Goal: Task Accomplishment & Management: Complete application form

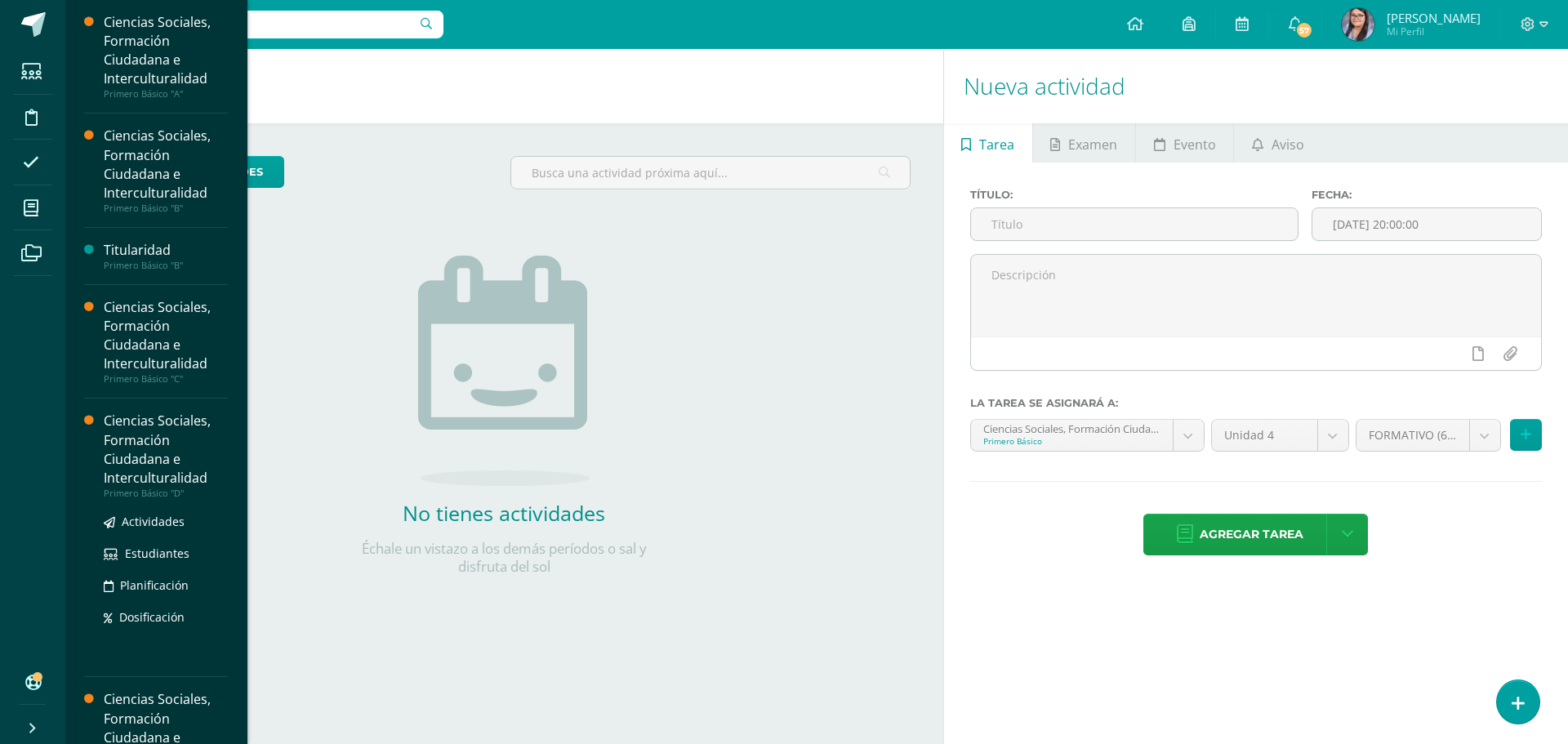
click at [126, 493] on div "Primero Básico "D"" at bounding box center [166, 494] width 124 height 12
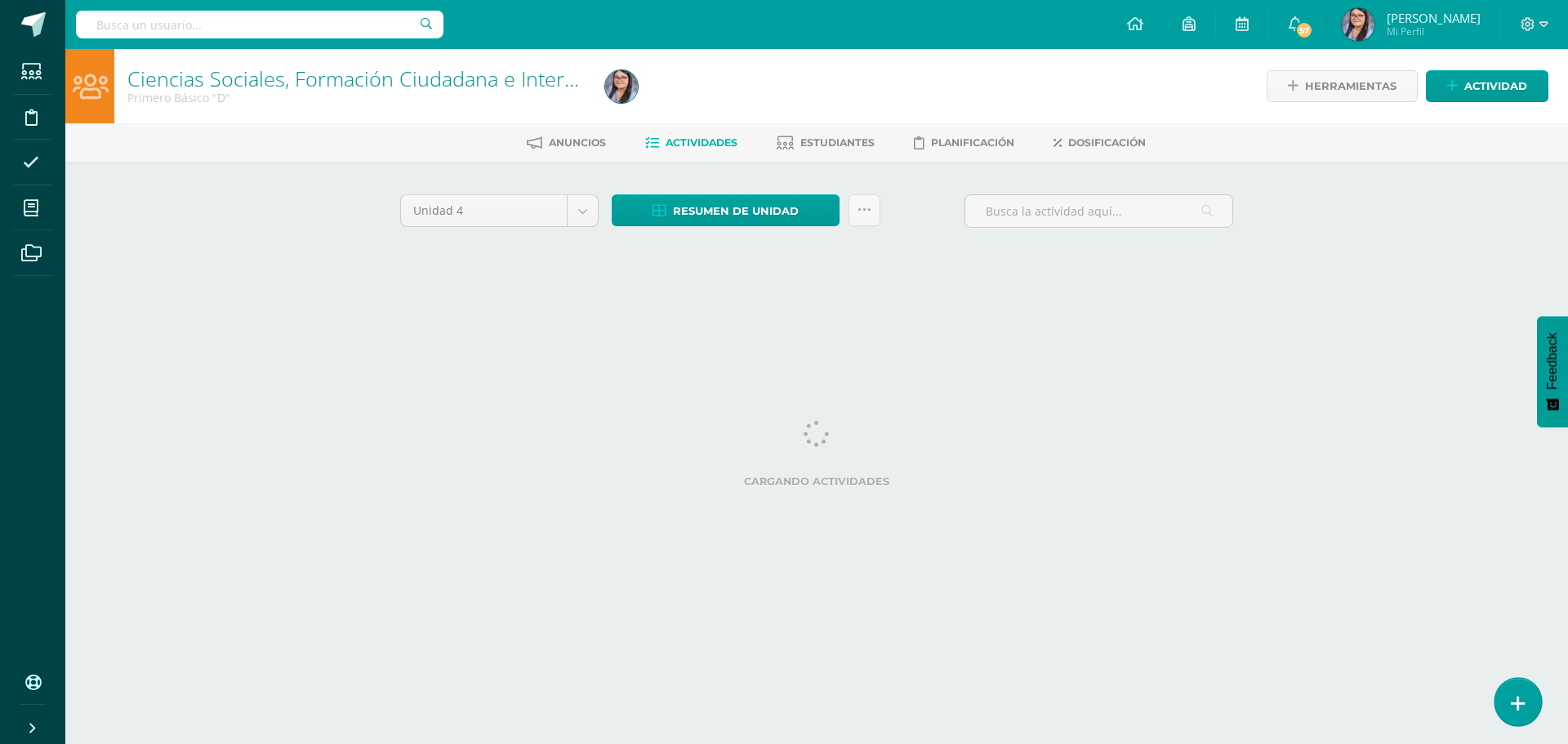
click at [1521, 686] on link at bounding box center [1517, 702] width 46 height 47
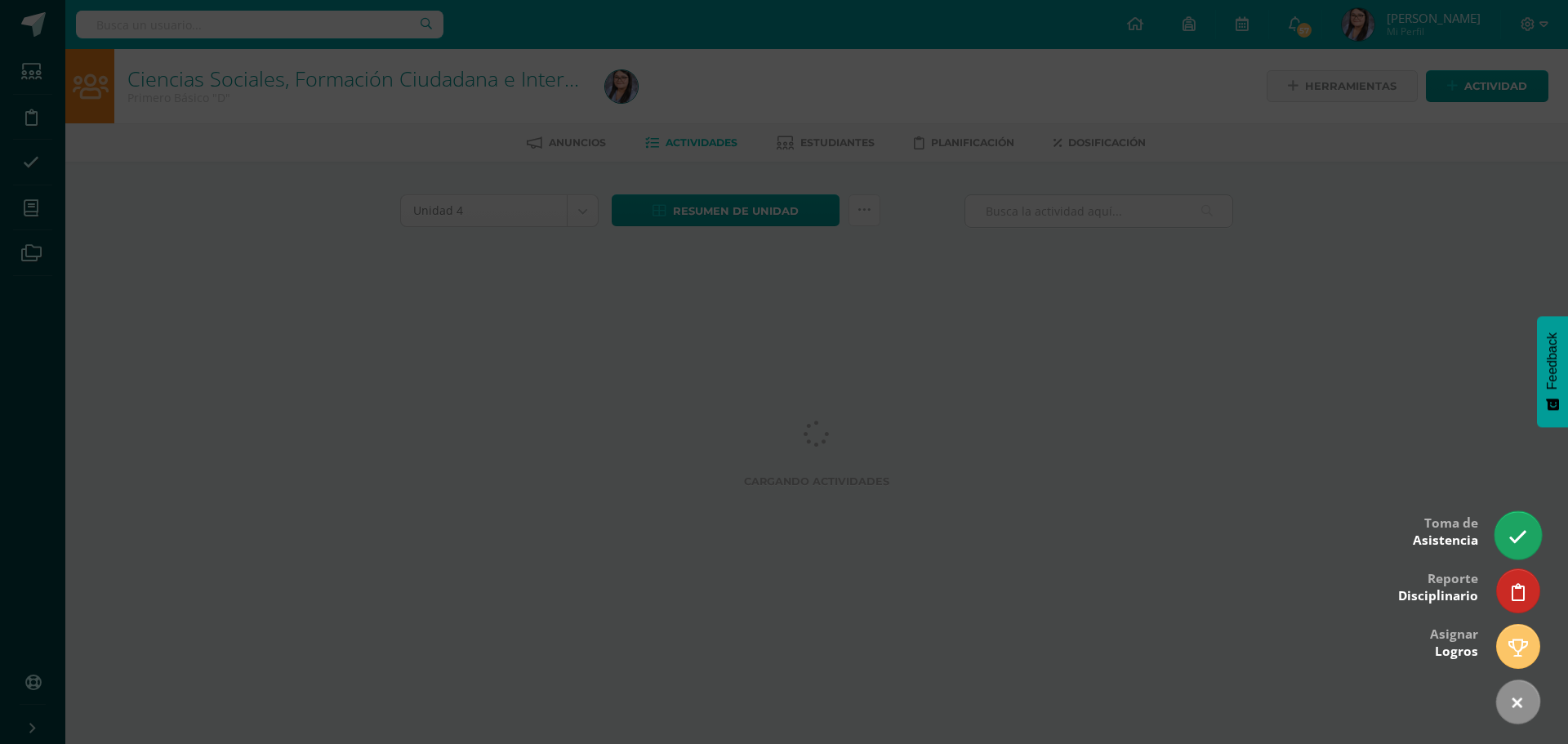
click at [1508, 533] on link at bounding box center [1517, 535] width 46 height 47
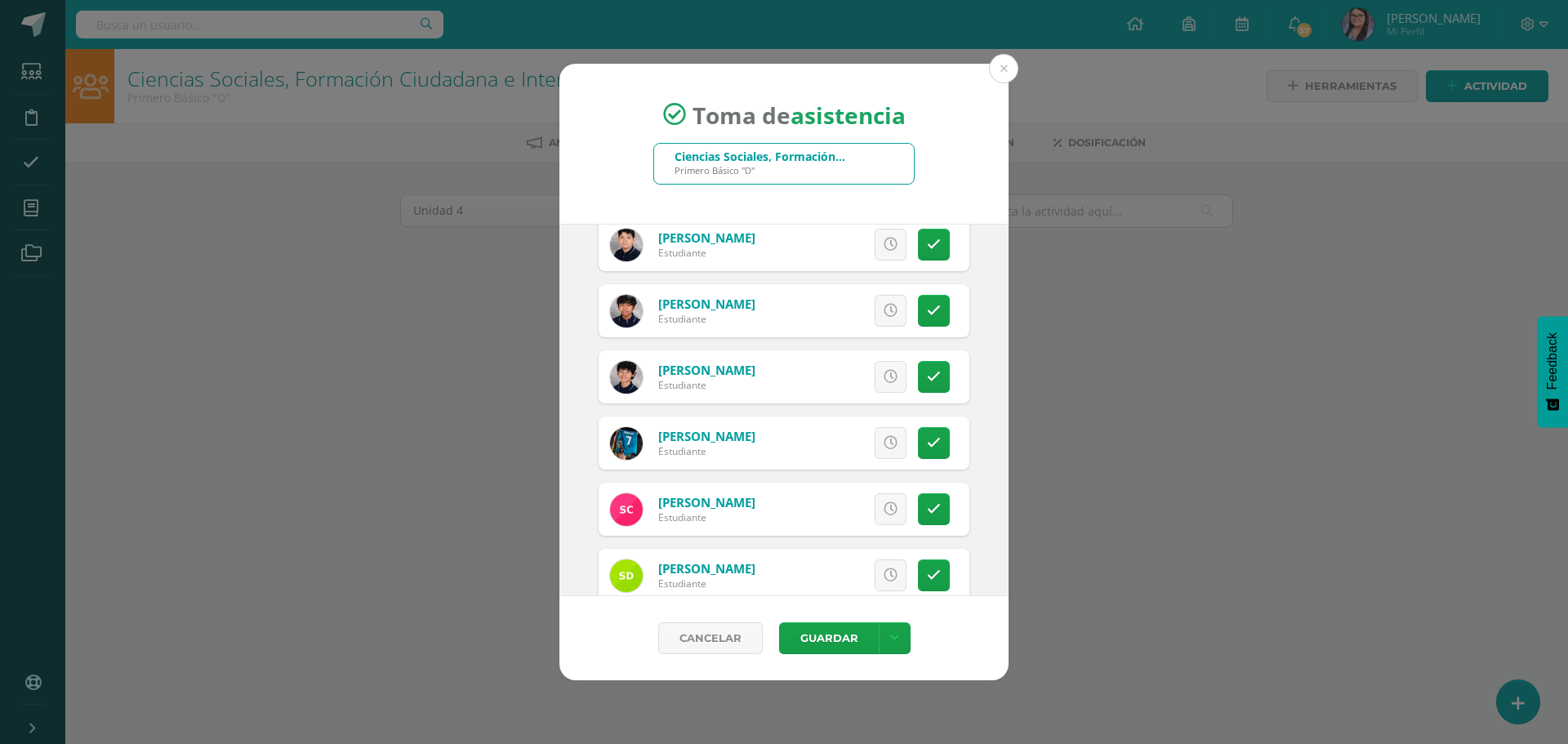
scroll to position [490, 0]
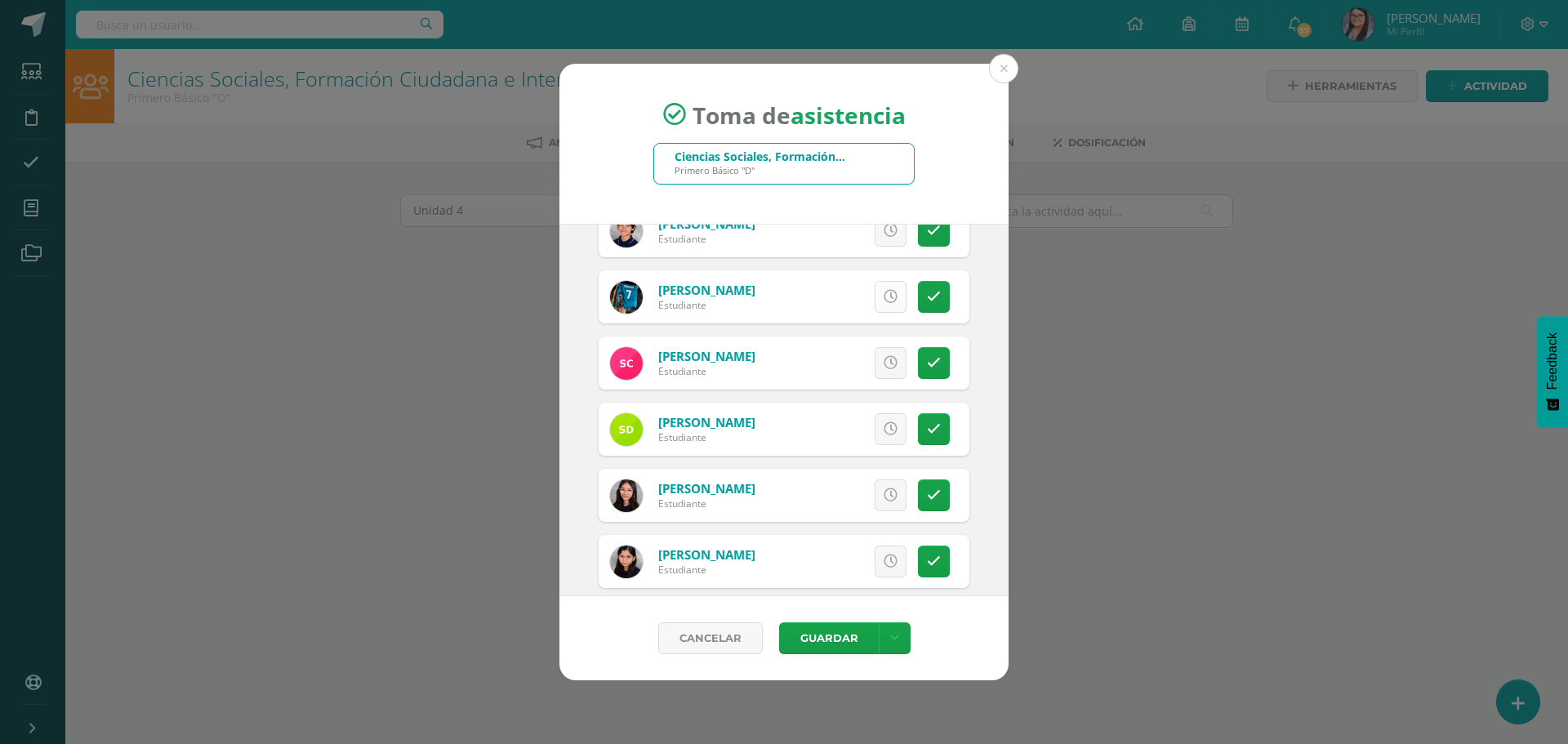
click at [884, 291] on icon at bounding box center [891, 297] width 14 height 14
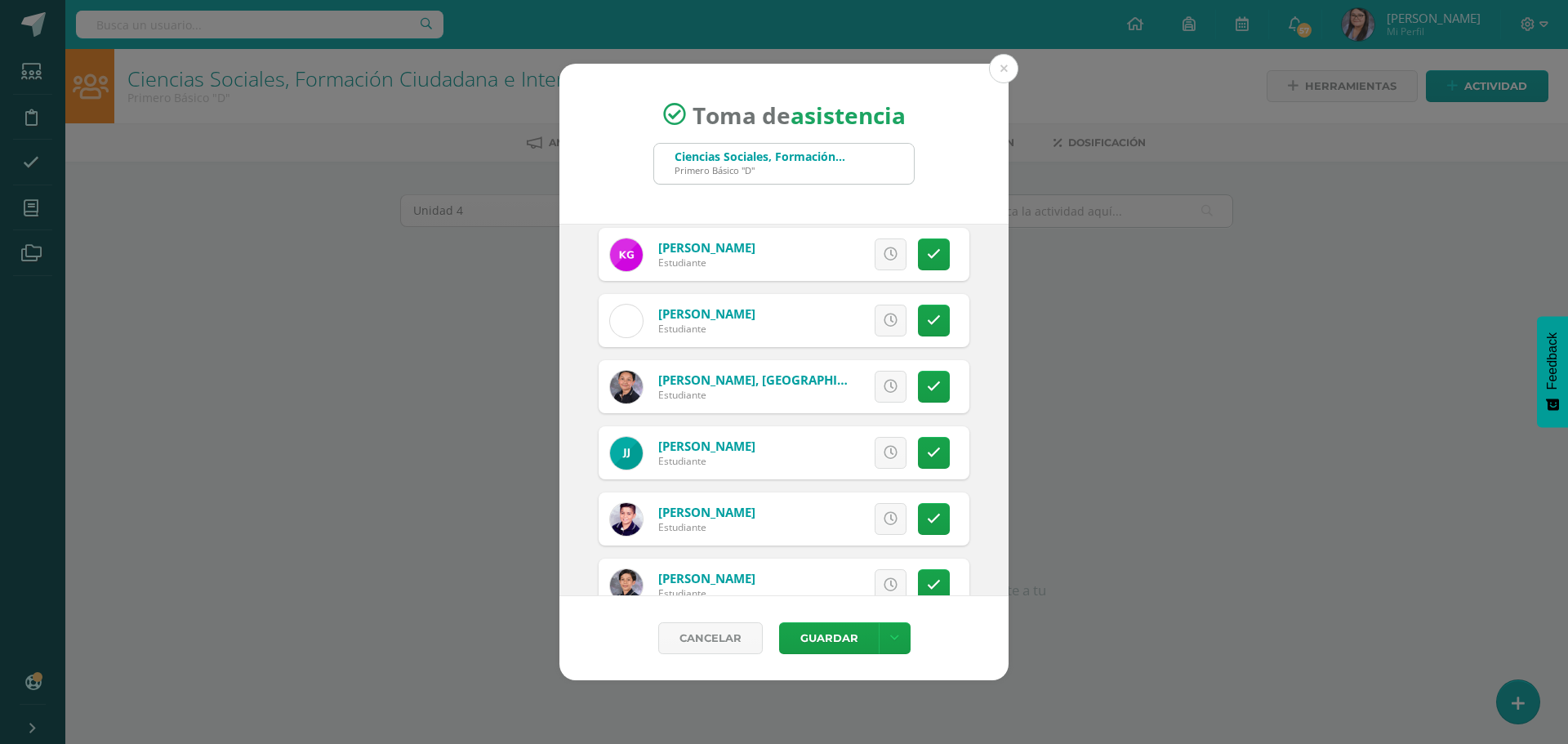
scroll to position [1143, 0]
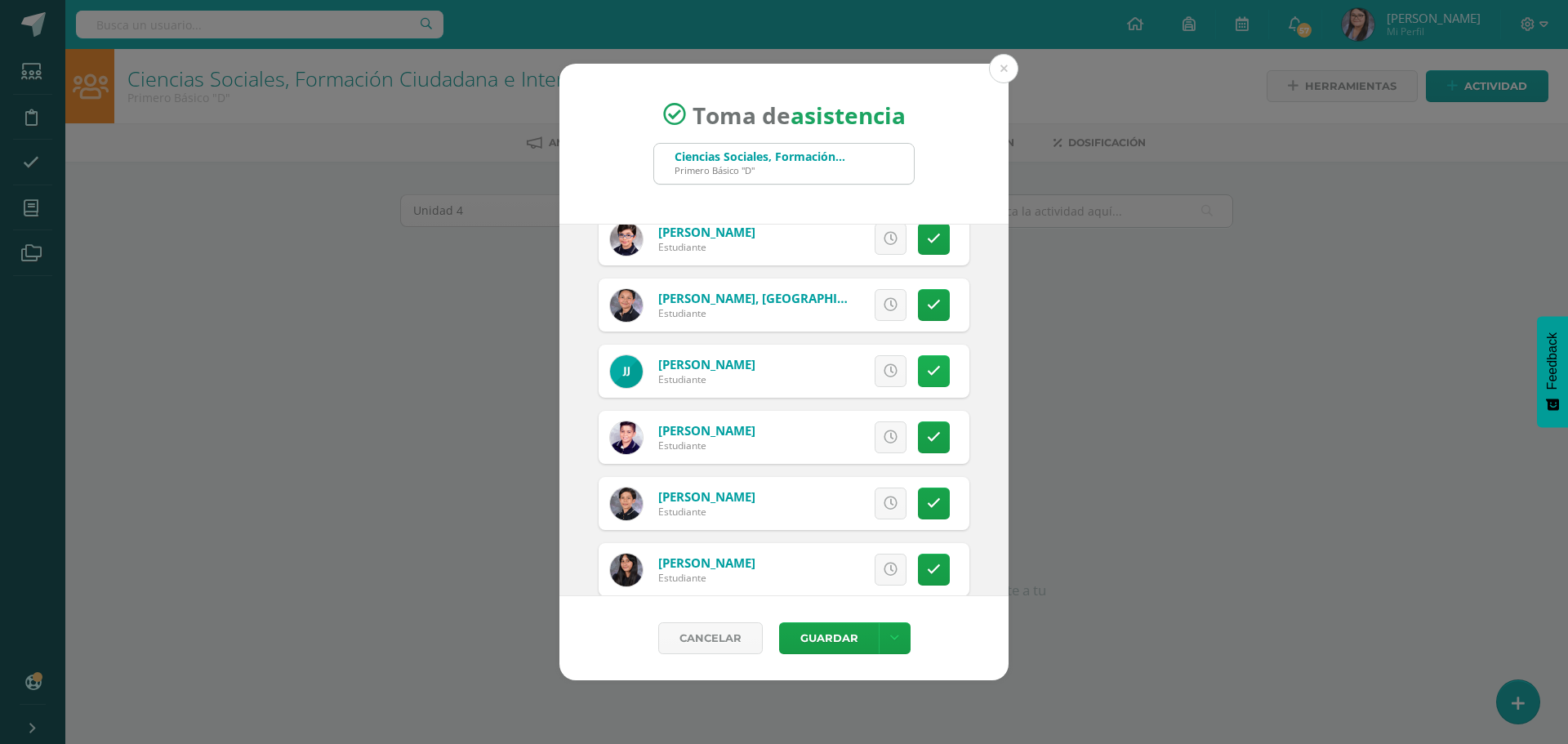
click at [926, 370] on icon at bounding box center [933, 372] width 14 height 14
click at [875, 371] on link "Excusa" at bounding box center [854, 371] width 104 height 32
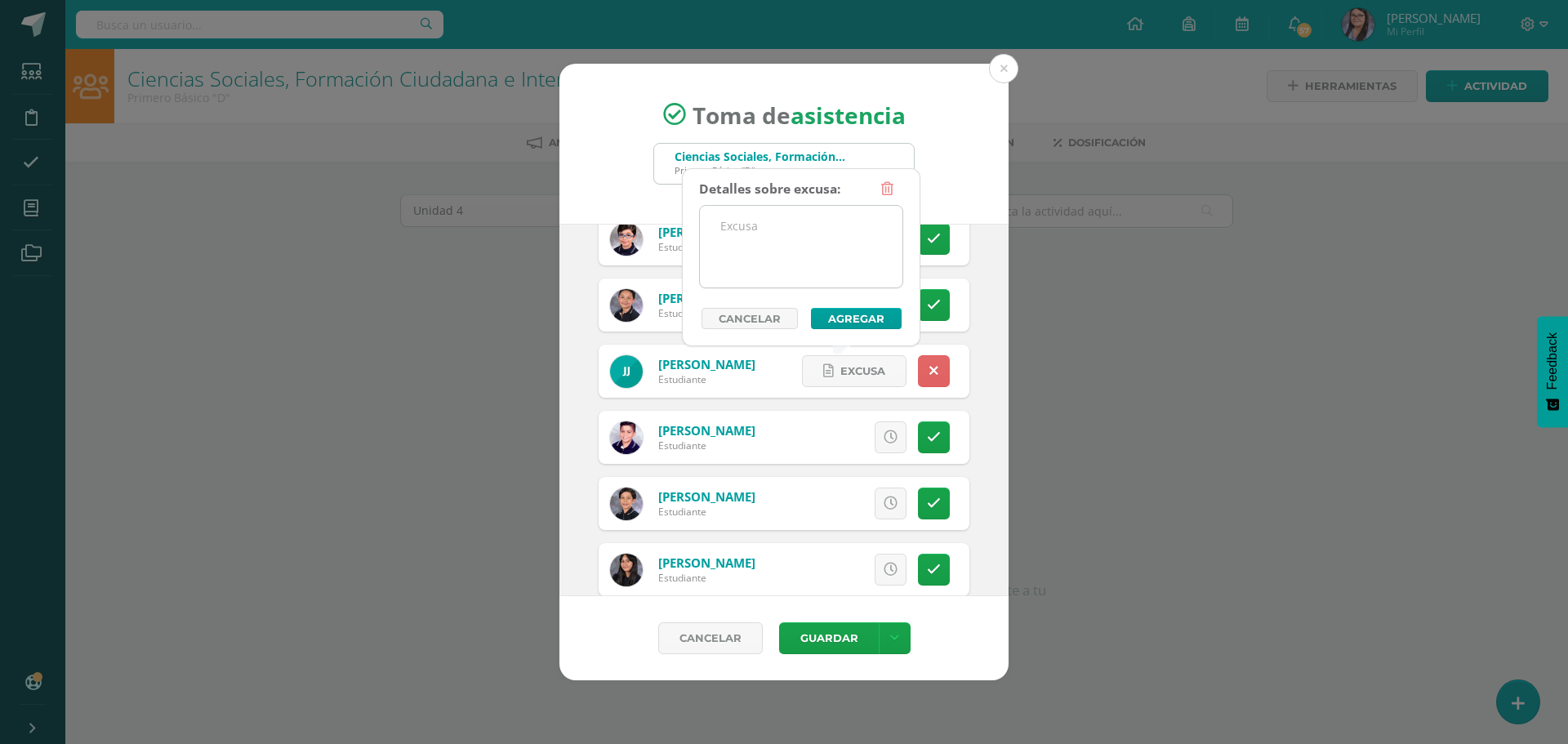
click at [844, 255] on textarea at bounding box center [800, 246] width 202 height 82
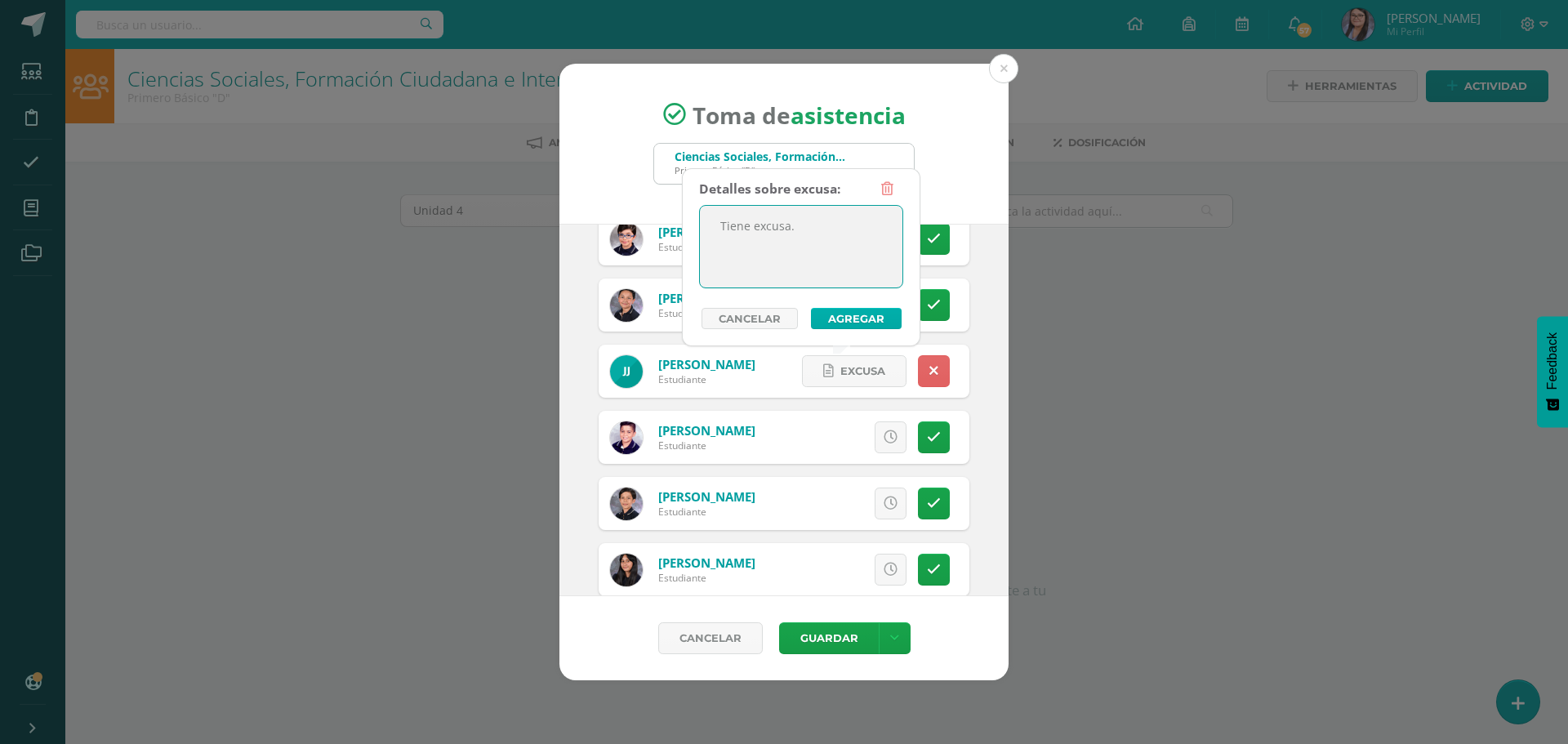
type textarea "Tiene excusa."
click at [851, 321] on button "Agregar" at bounding box center [856, 318] width 91 height 22
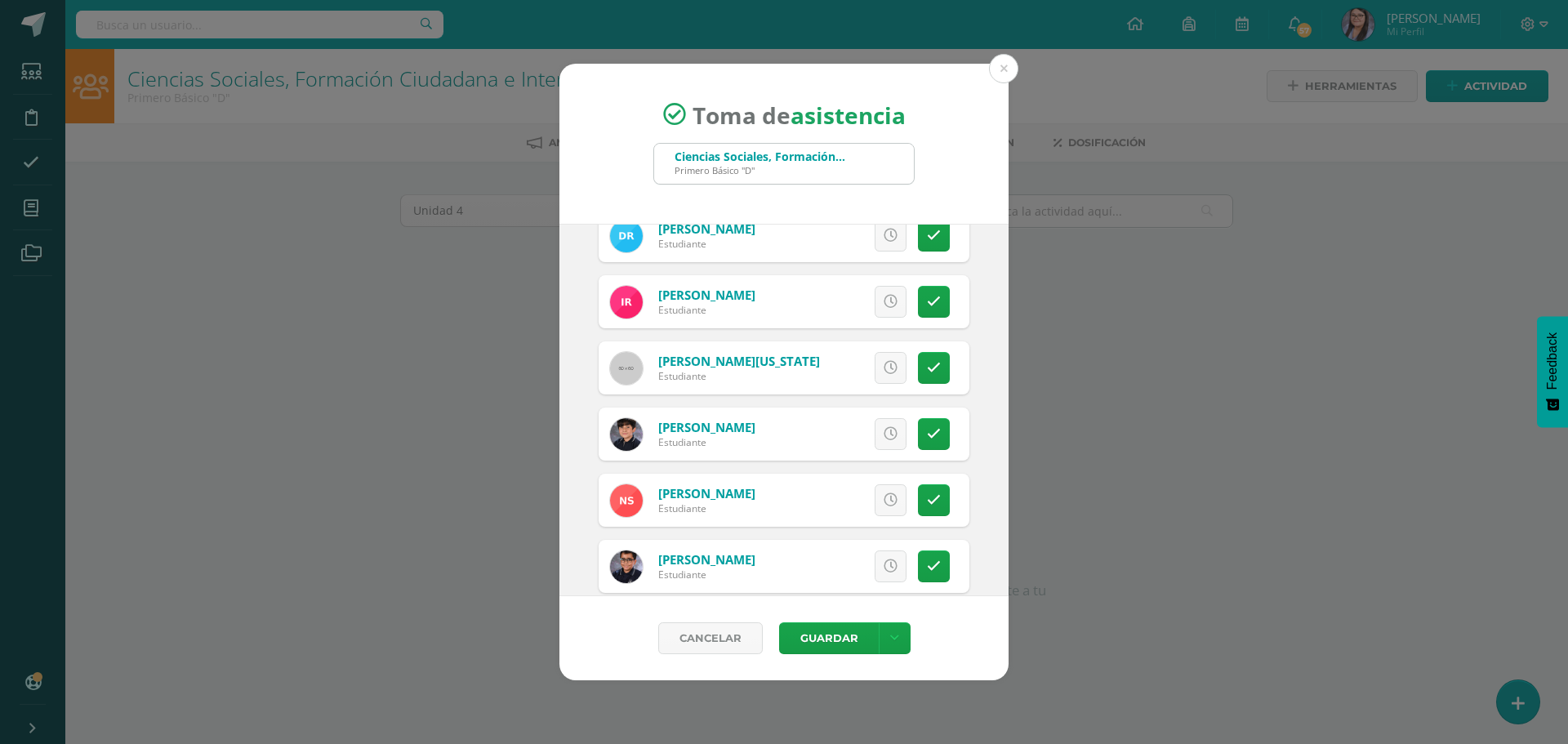
scroll to position [2286, 0]
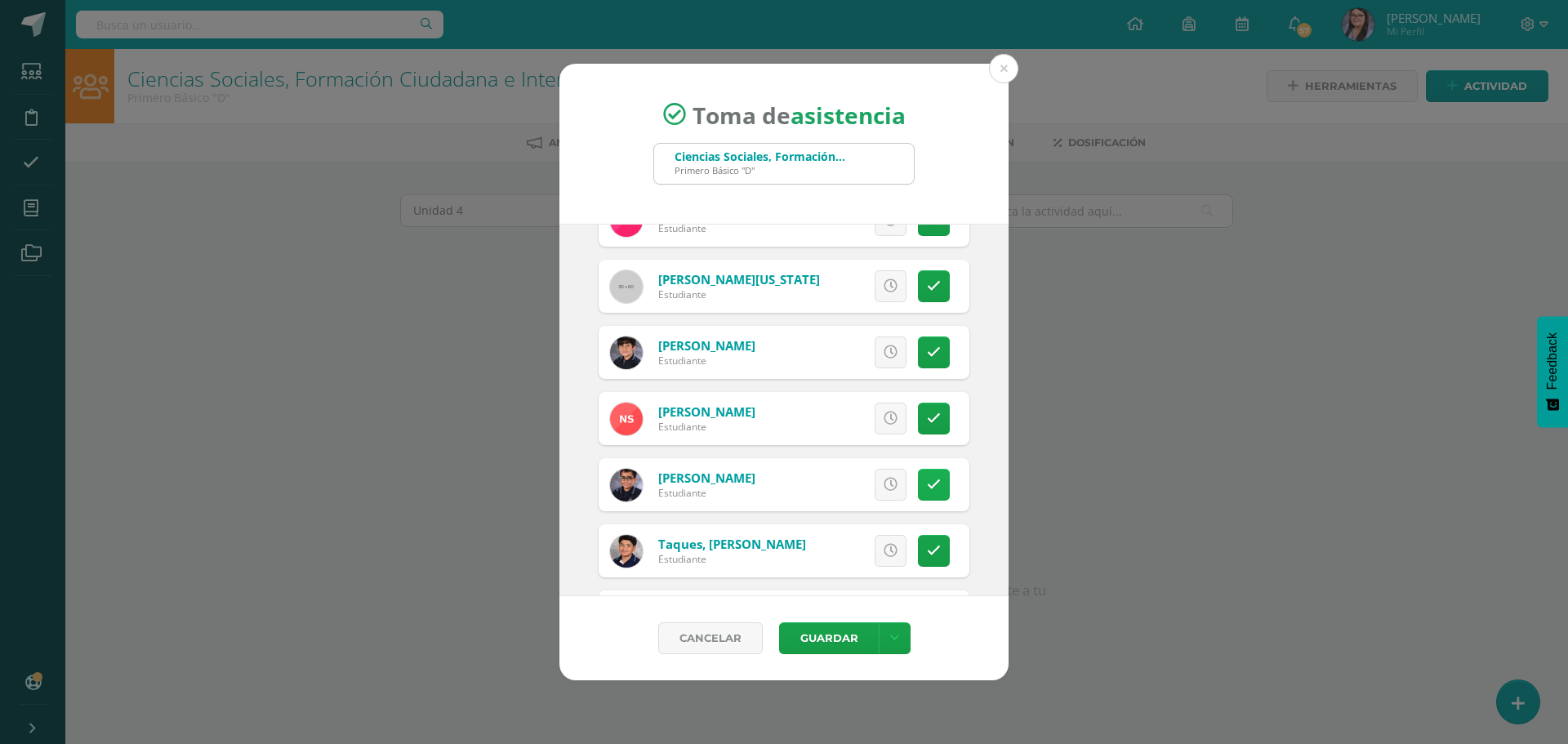
click at [926, 479] on icon at bounding box center [933, 485] width 14 height 14
click at [926, 417] on icon at bounding box center [933, 419] width 14 height 14
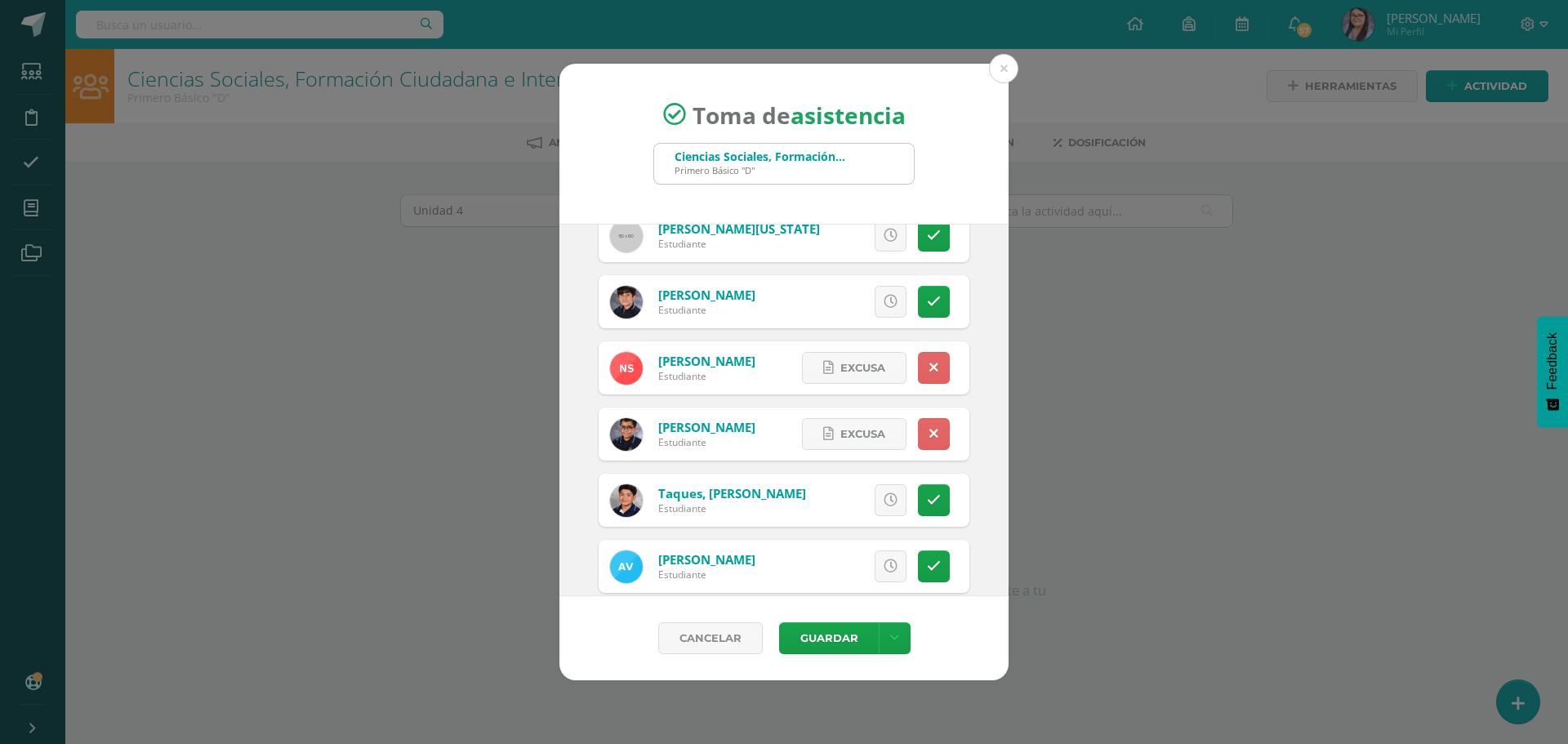
scroll to position [2361, 0]
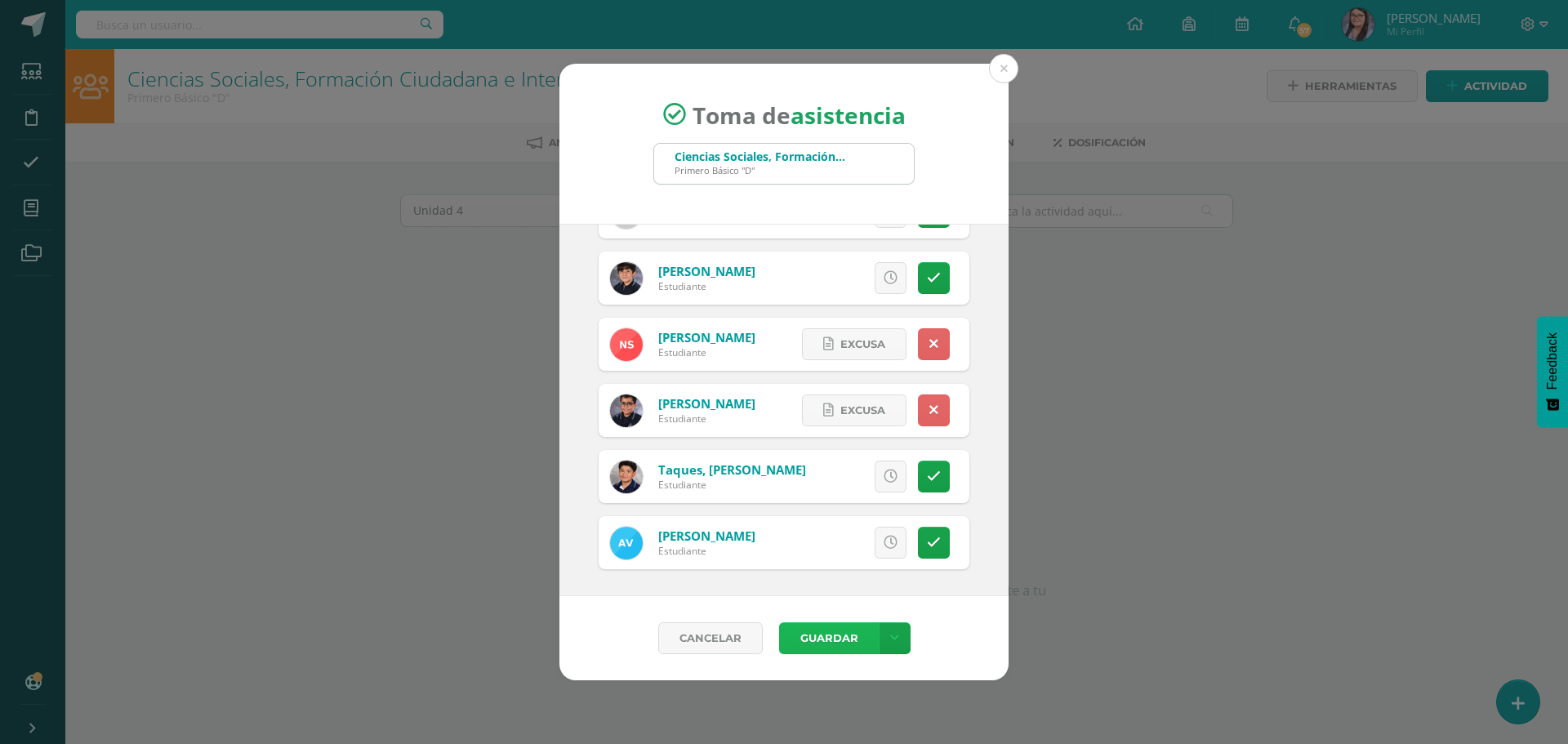
click at [811, 632] on button "Guardar" at bounding box center [829, 638] width 100 height 32
